Goal: Find specific page/section: Find specific page/section

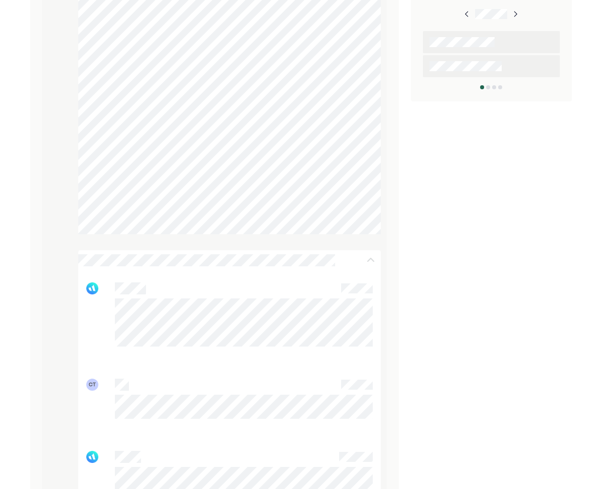
scroll to position [433, 0]
